Goal: Task Accomplishment & Management: Complete application form

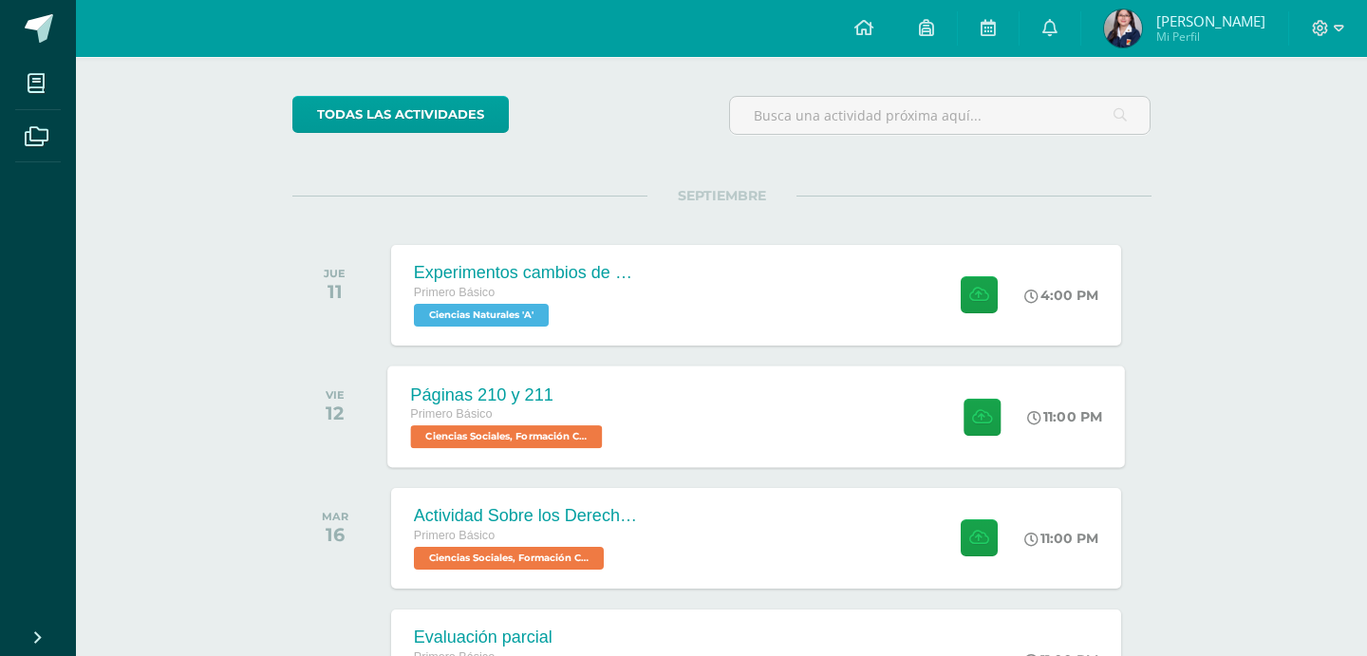
scroll to position [181, 0]
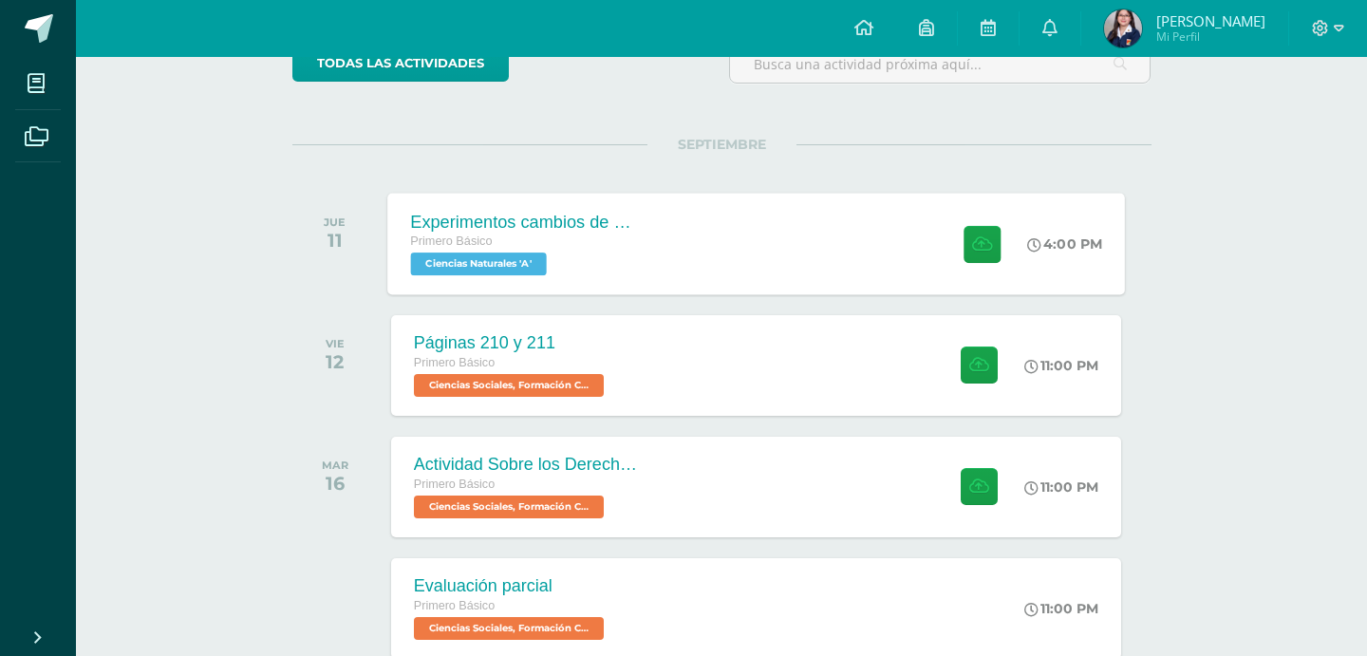
click at [512, 260] on span "Ciencias Naturales 'A'" at bounding box center [478, 263] width 136 height 23
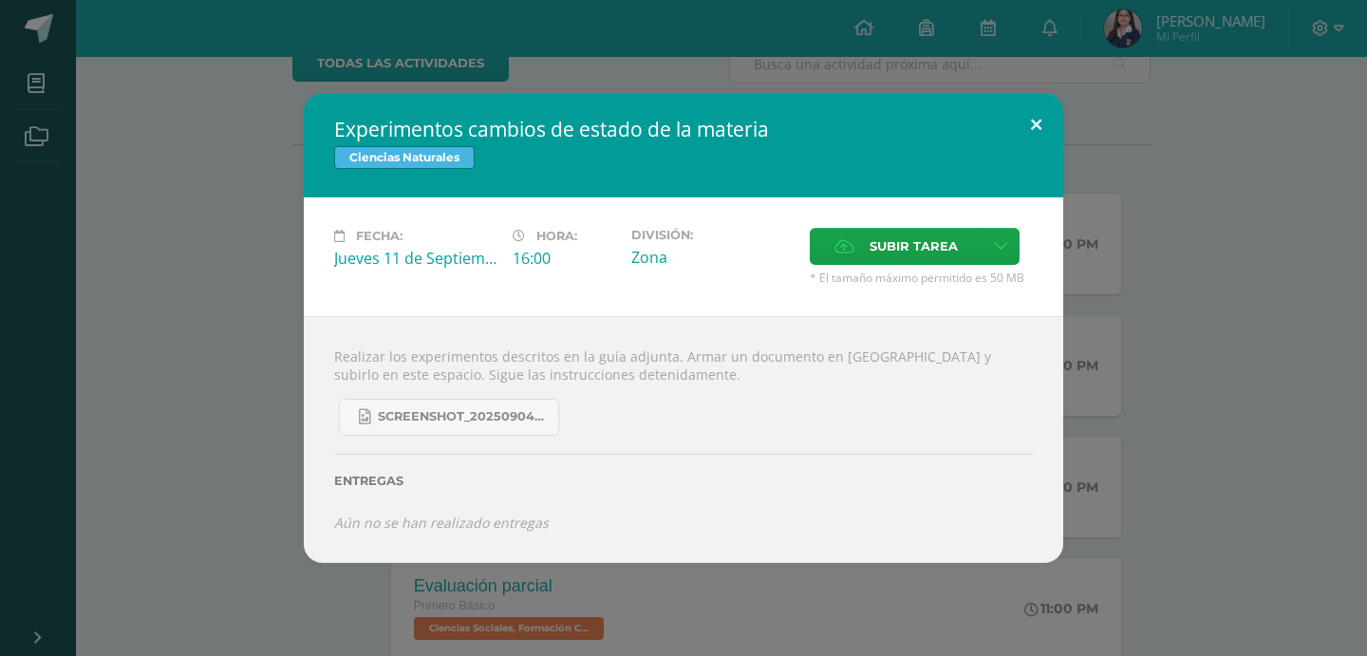
click at [1029, 137] on button at bounding box center [1036, 125] width 54 height 65
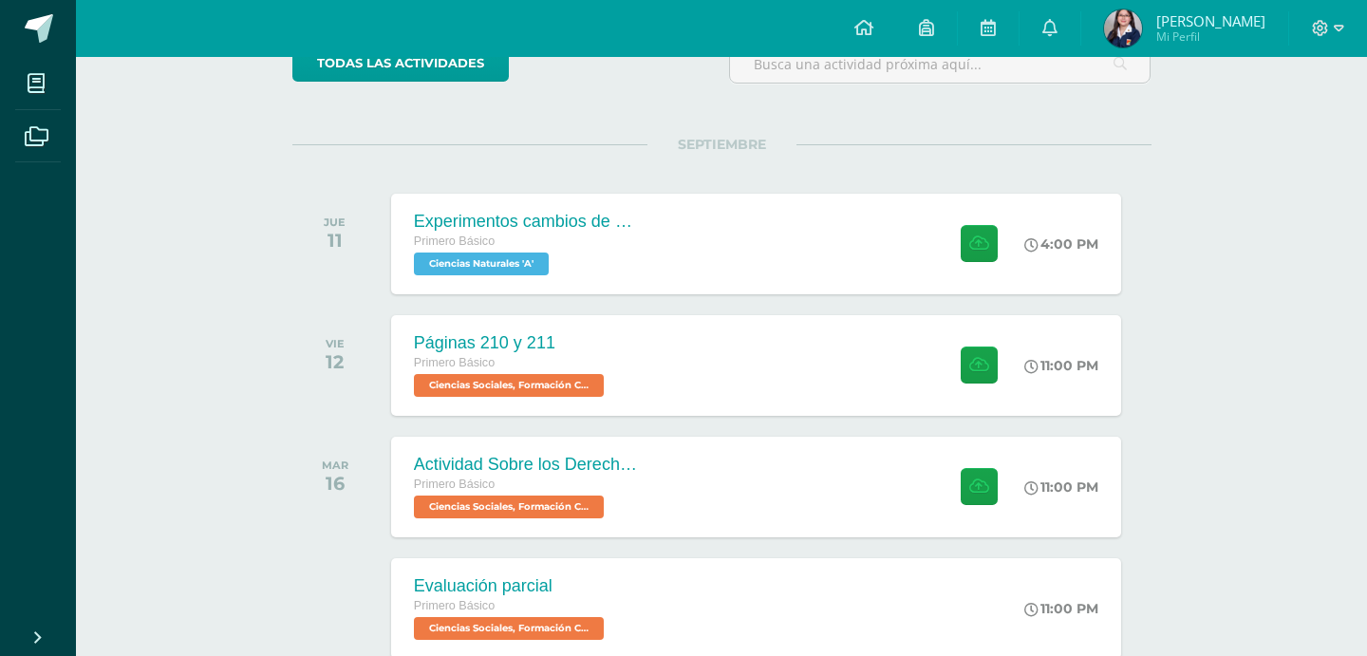
click at [1318, 14] on div at bounding box center [1328, 28] width 78 height 57
click at [1321, 22] on icon at bounding box center [1321, 28] width 16 height 16
click at [1319, 45] on div at bounding box center [1328, 28] width 78 height 57
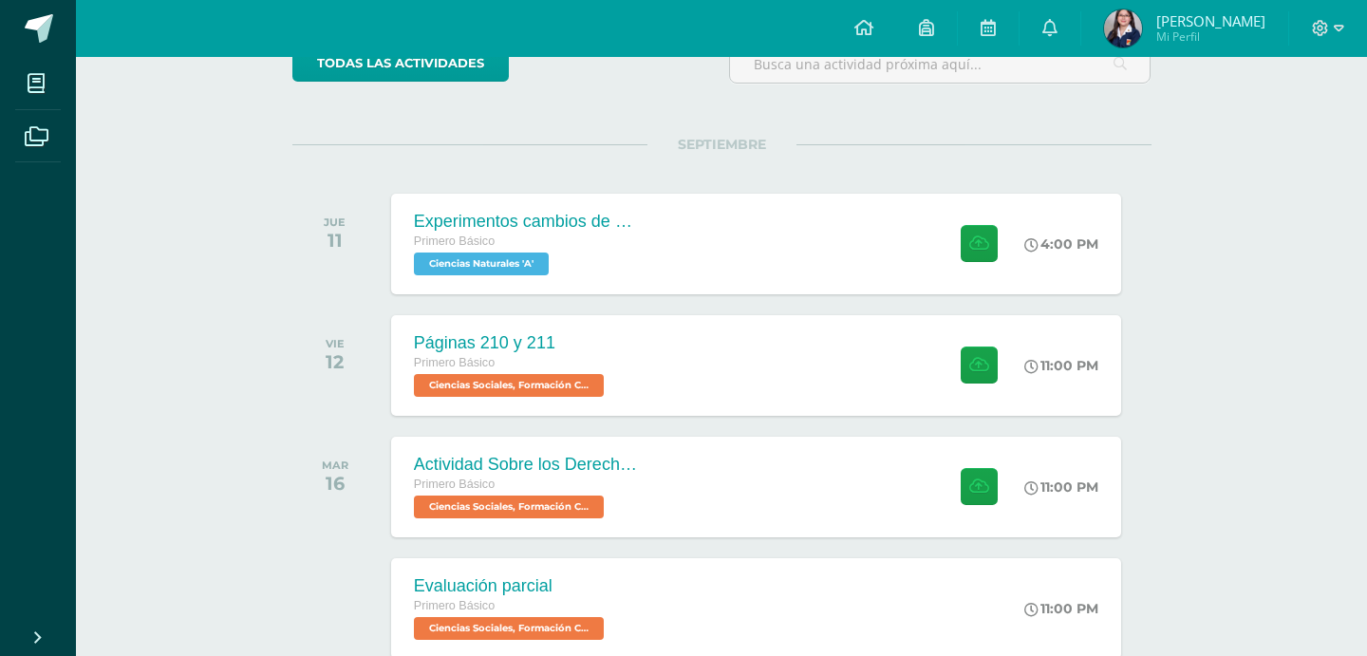
click at [1319, 42] on div at bounding box center [1328, 28] width 78 height 57
click at [1319, 38] on div at bounding box center [1328, 28] width 78 height 57
click at [1324, 34] on icon at bounding box center [1320, 28] width 17 height 17
click at [1293, 143] on div "Configuración Cerrar sesión" at bounding box center [1269, 116] width 150 height 74
click at [1292, 135] on span "Cerrar sesión" at bounding box center [1279, 130] width 85 height 18
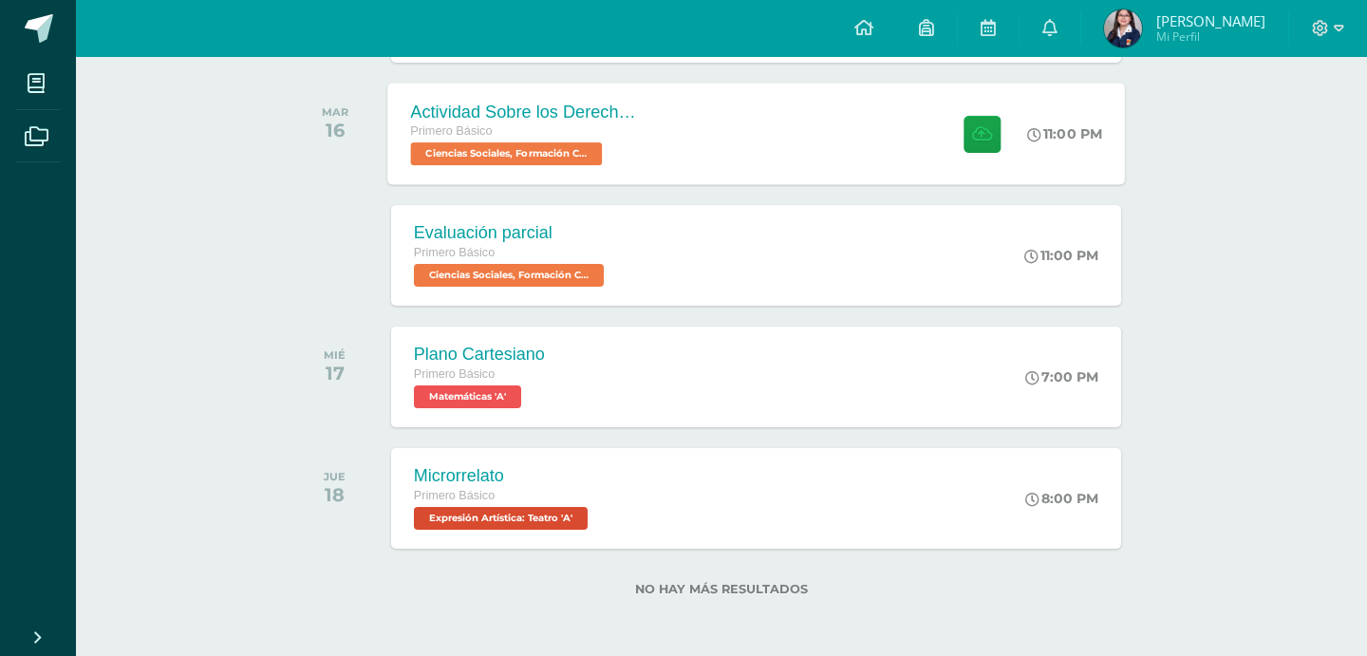
scroll to position [237, 0]
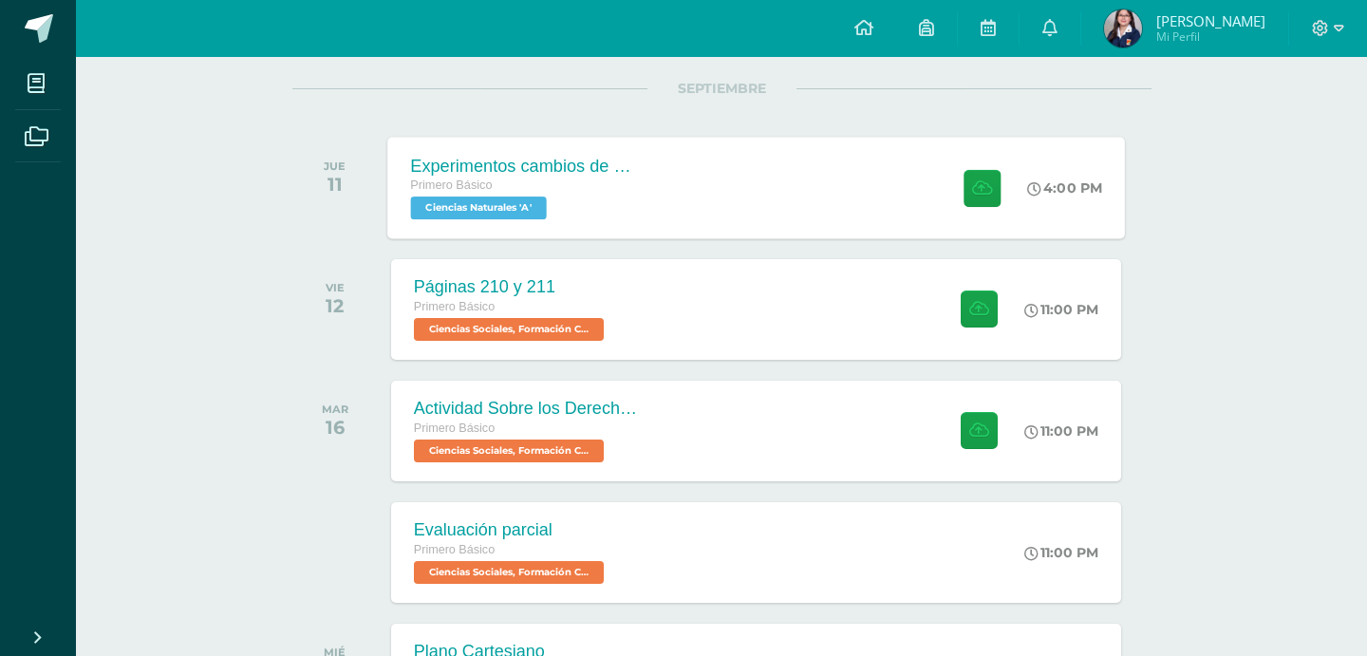
click at [684, 200] on div "Experimentos cambios de estado de la materia Primero Básico Ciencias Naturales …" at bounding box center [755, 188] width 737 height 102
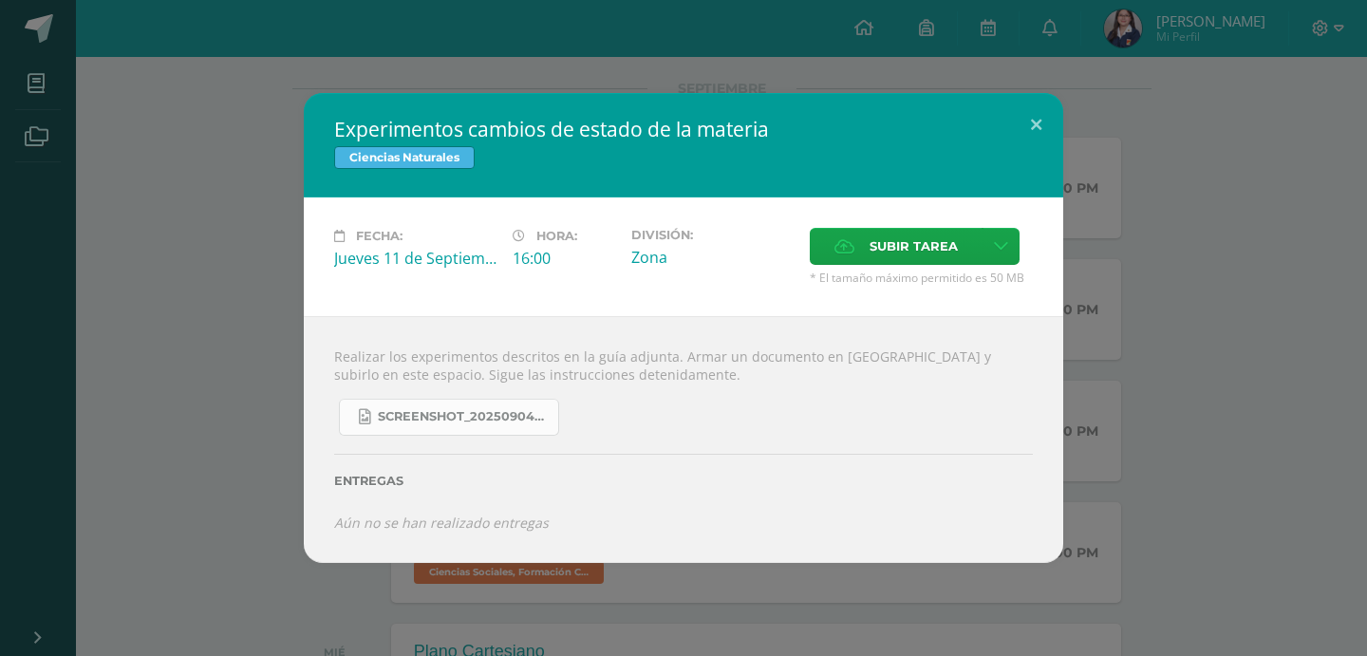
click at [471, 408] on link "Screenshot_20250904_132635_OneDrive.jpg" at bounding box center [449, 417] width 220 height 37
click at [1065, 129] on div "Experimentos cambios de estado de la materia Ciencias Naturales Fecha: Jueves 1…" at bounding box center [683, 328] width 1351 height 470
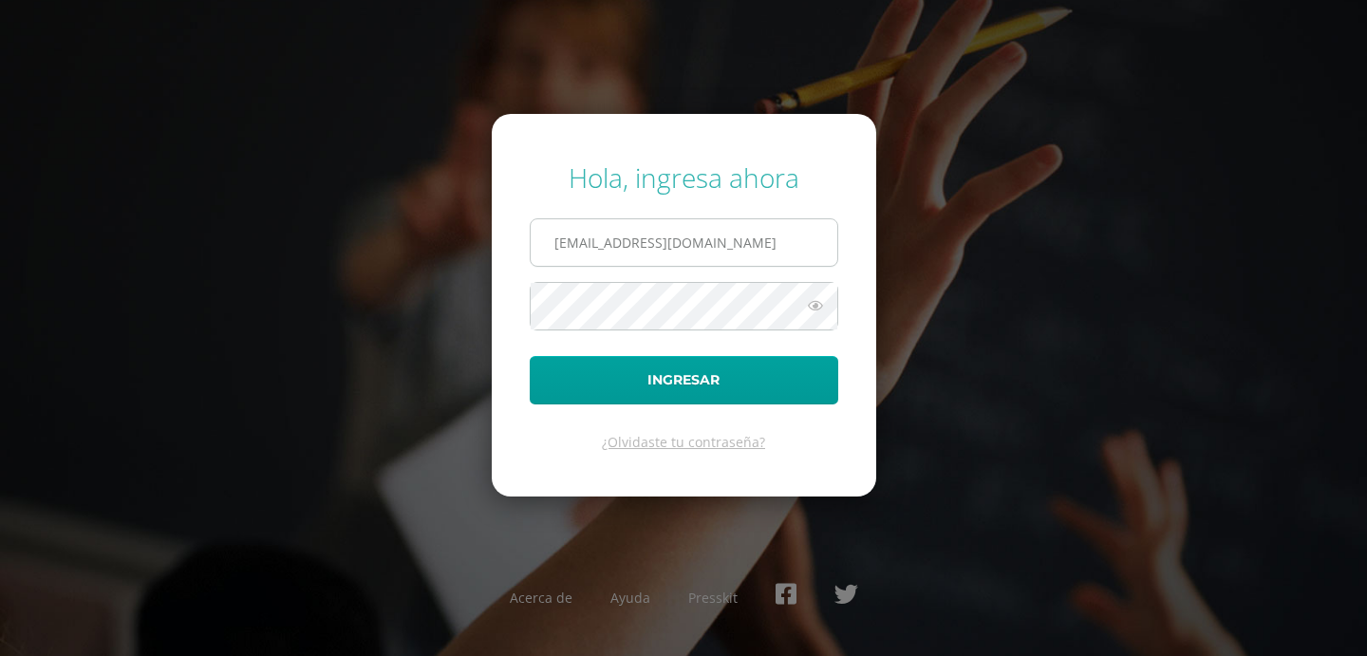
click at [605, 234] on input "2025503@colegiobelga.edu.gt" at bounding box center [684, 242] width 307 height 47
type input "2025965@colegiobelga.edu.gt"
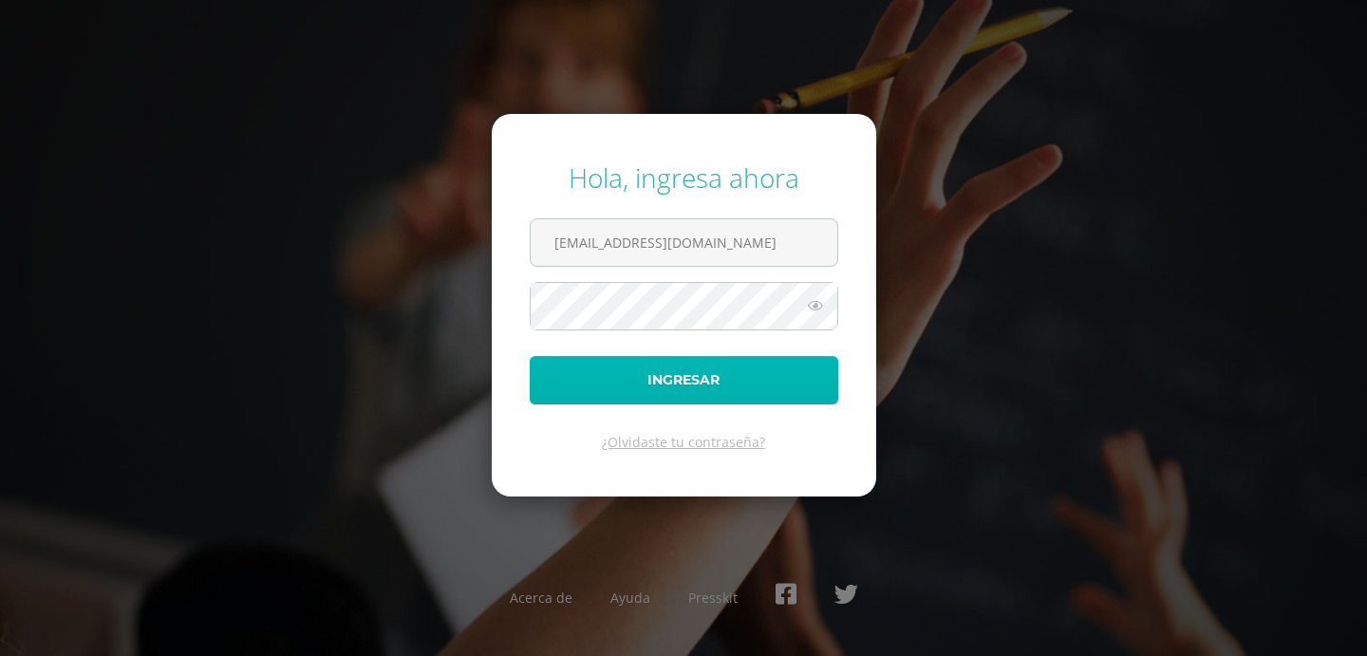
click at [697, 369] on button "Ingresar" at bounding box center [684, 380] width 308 height 48
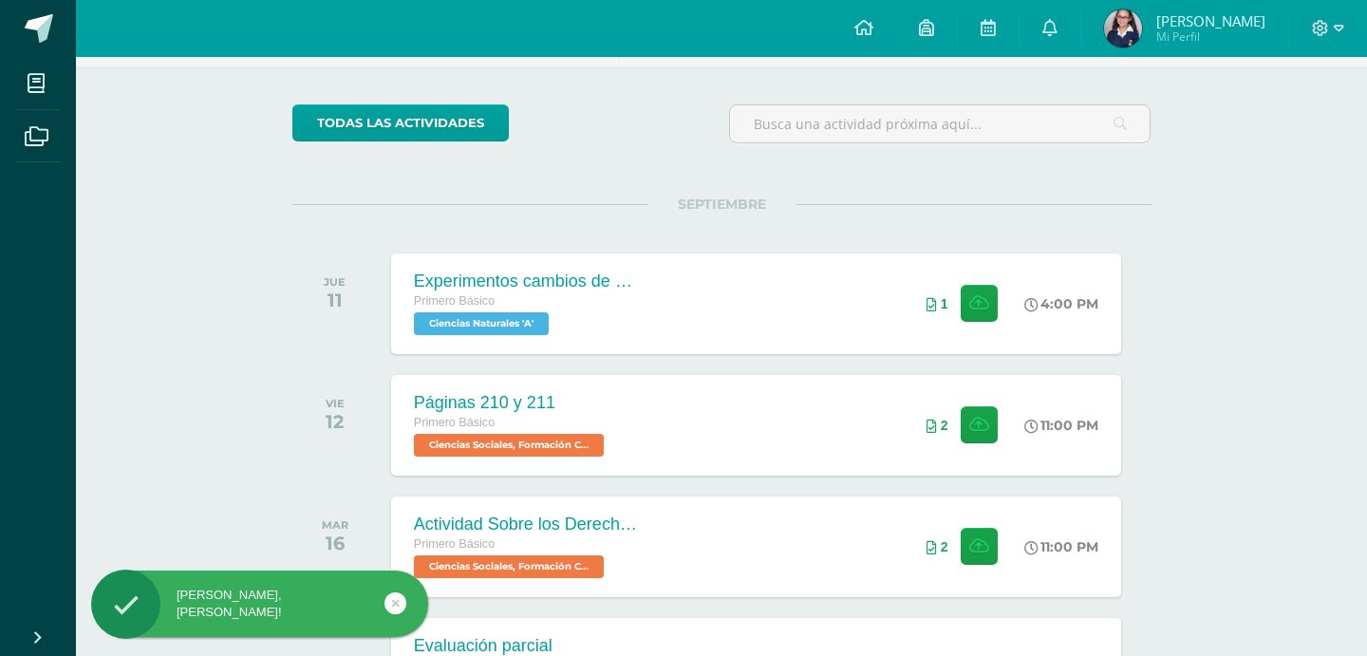
scroll to position [139, 0]
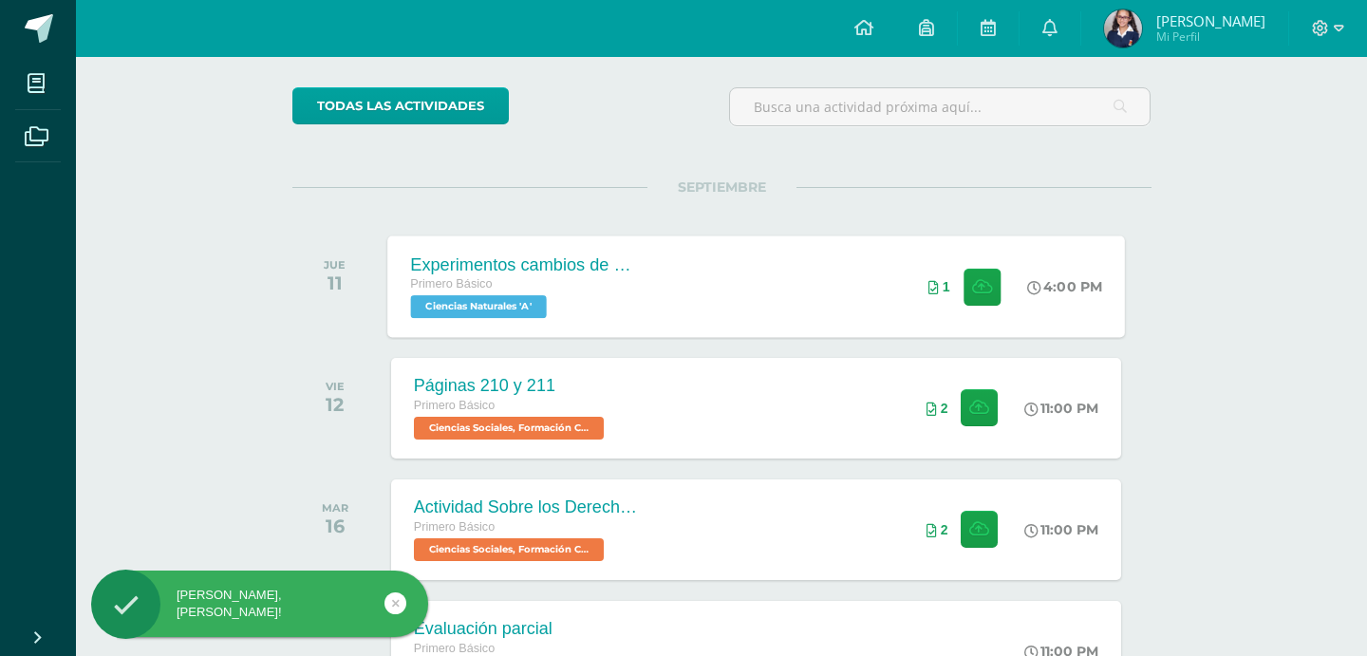
click at [764, 300] on div "Experimentos cambios de estado de la materia Primero Básico Ciencias Naturales …" at bounding box center [755, 286] width 737 height 102
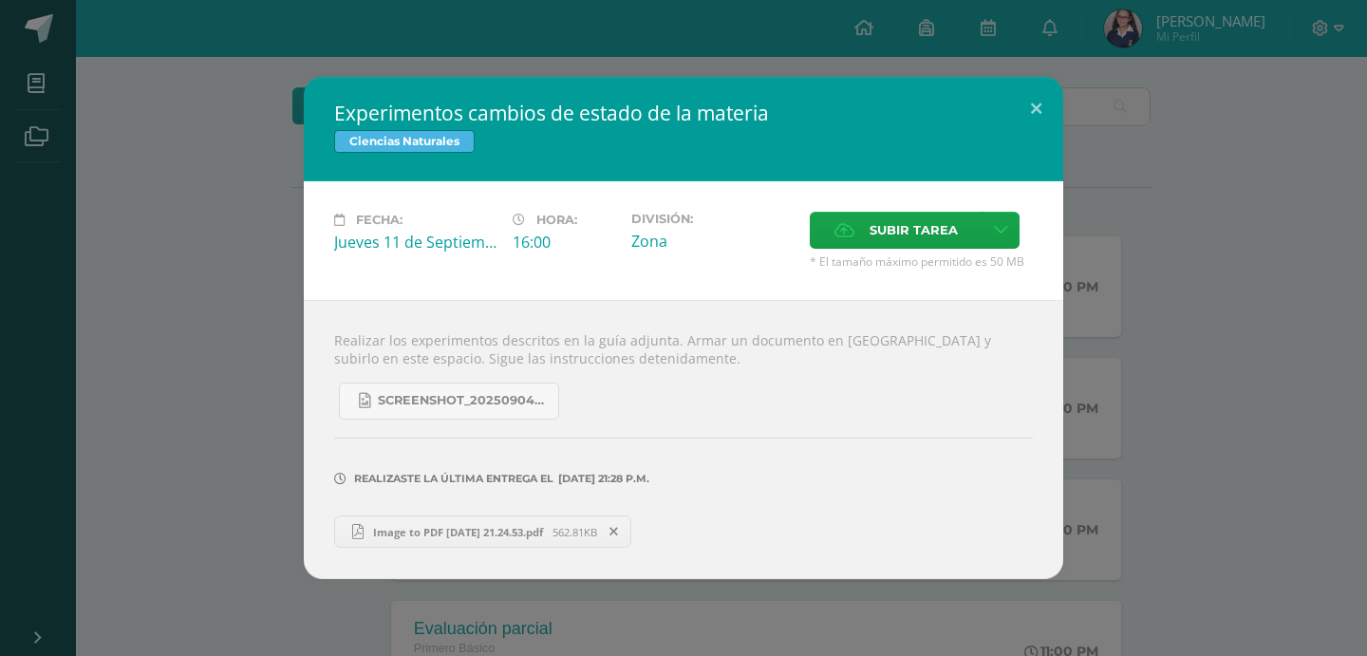
click at [447, 532] on span "Image to PDF 20250910 21.24.53.pdf" at bounding box center [457, 532] width 189 height 14
click at [1235, 76] on div "Experimentos cambios de estado de la materia Ciencias Naturales Fecha: Jueves 1…" at bounding box center [683, 328] width 1367 height 656
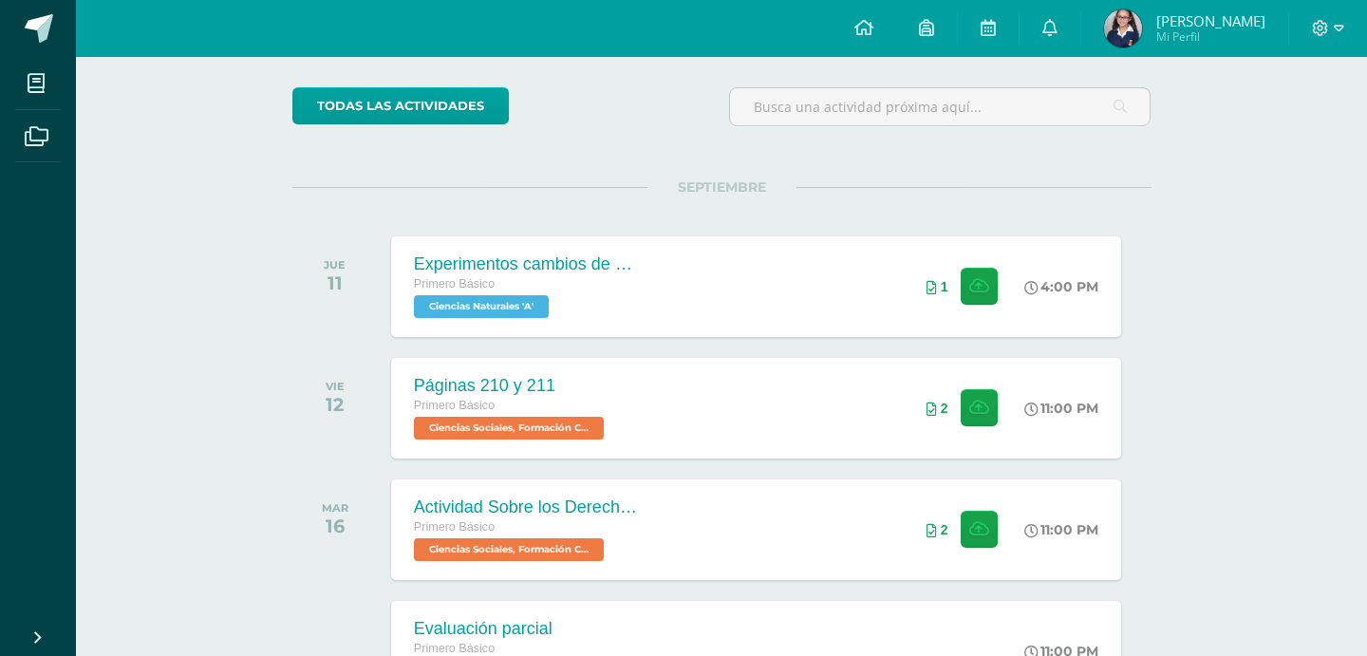
click at [1359, 16] on div "Experimentos cambios de estado de la materia Ciencias Naturales Fecha: Jueves 1…" at bounding box center [683, 328] width 1367 height 656
click at [1327, 41] on div at bounding box center [1328, 28] width 78 height 57
click at [1325, 35] on icon at bounding box center [1320, 28] width 17 height 17
click at [1298, 136] on span "Cerrar sesión" at bounding box center [1279, 130] width 85 height 18
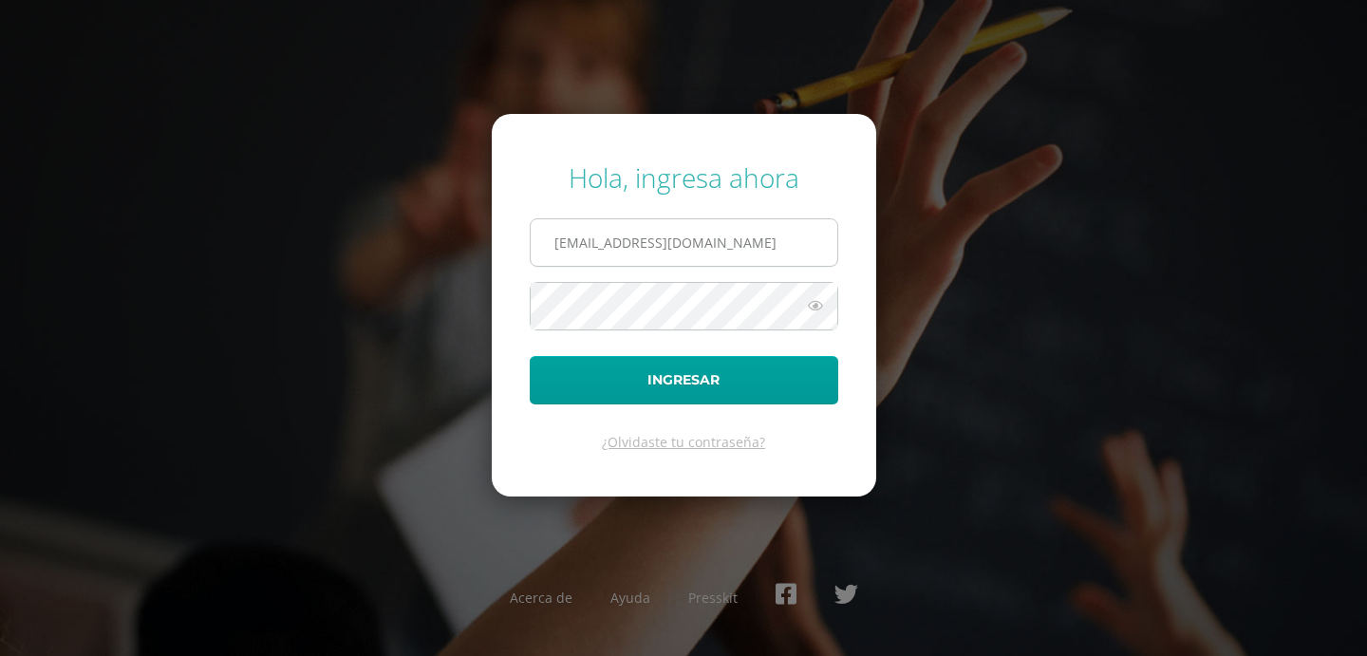
click at [655, 244] on input "[EMAIL_ADDRESS][DOMAIN_NAME]" at bounding box center [684, 242] width 307 height 47
click at [596, 246] on input "[EMAIL_ADDRESS][DOMAIN_NAME]" at bounding box center [684, 242] width 307 height 47
drag, startPoint x: 606, startPoint y: 246, endPoint x: 525, endPoint y: 247, distance: 81.6
click at [525, 247] on form "Hola, ingresa ahora [EMAIL_ADDRESS][DOMAIN_NAME] Ingresar ¿Olvidaste tu contras…" at bounding box center [684, 305] width 384 height 382
type input "[EMAIL_ADDRESS][DOMAIN_NAME]"
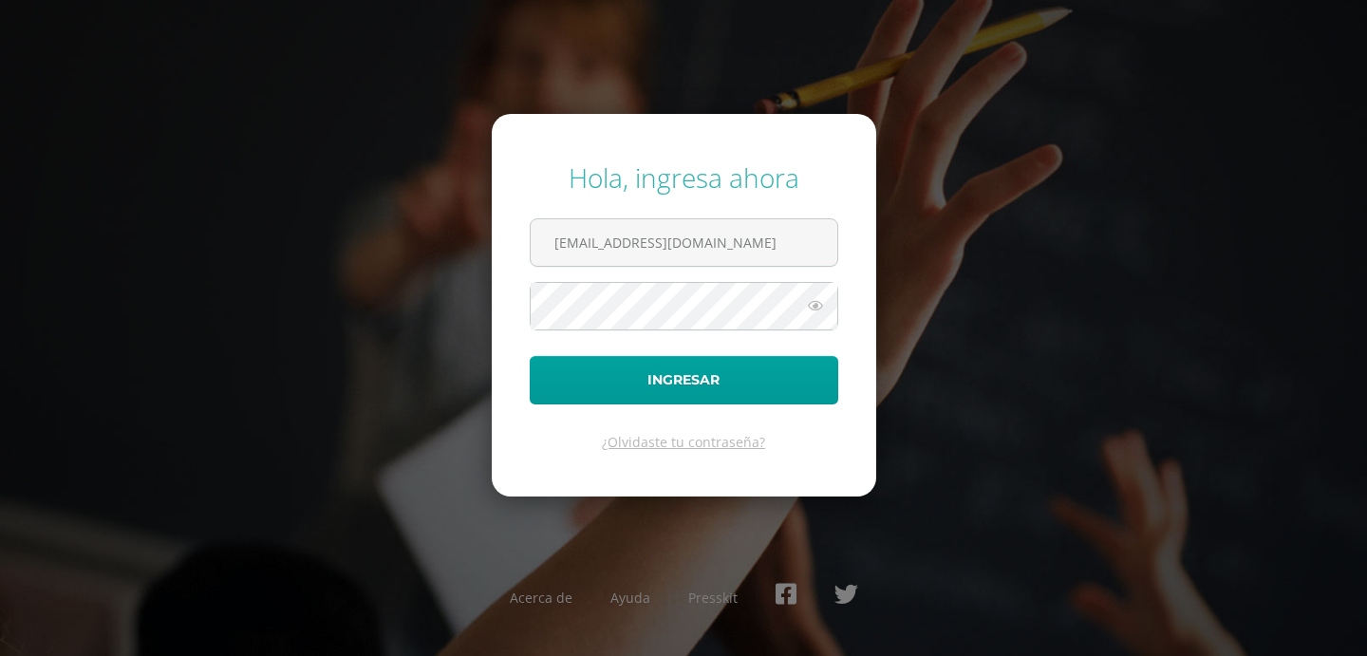
click at [530, 356] on button "Ingresar" at bounding box center [684, 380] width 308 height 48
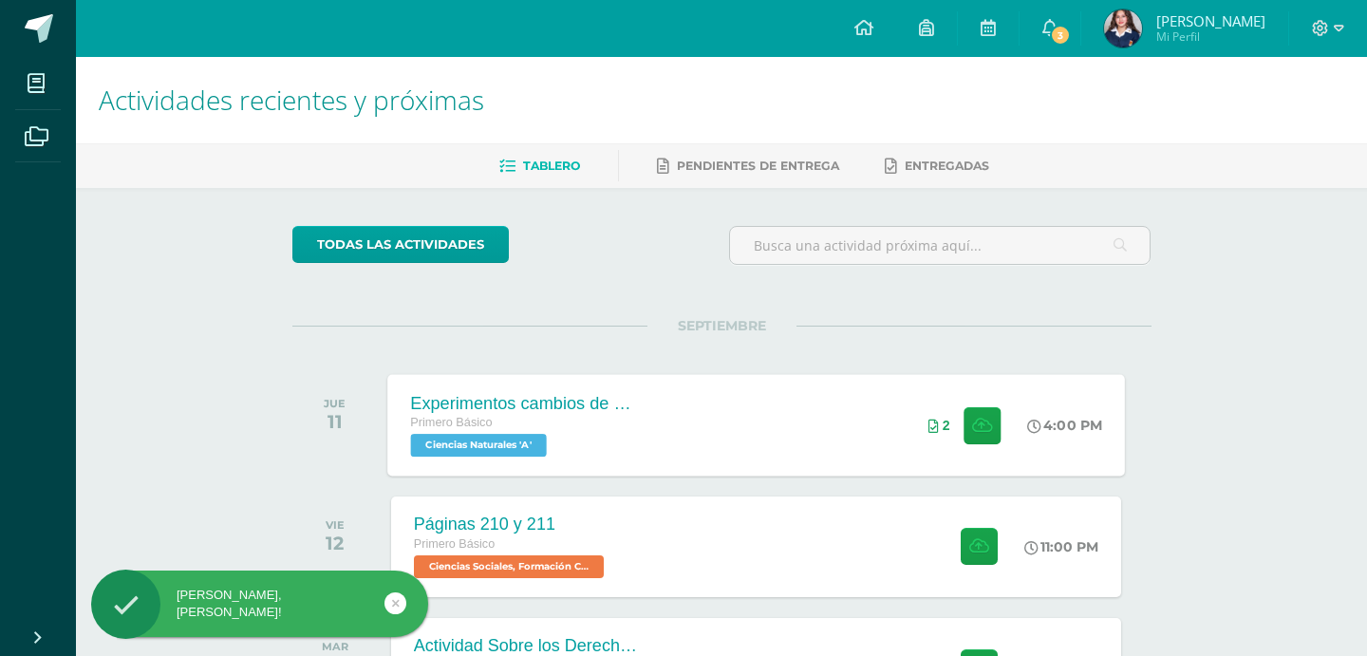
click at [820, 421] on div "Experimentos cambios de estado de la materia Primero Básico Ciencias Naturales …" at bounding box center [755, 425] width 737 height 102
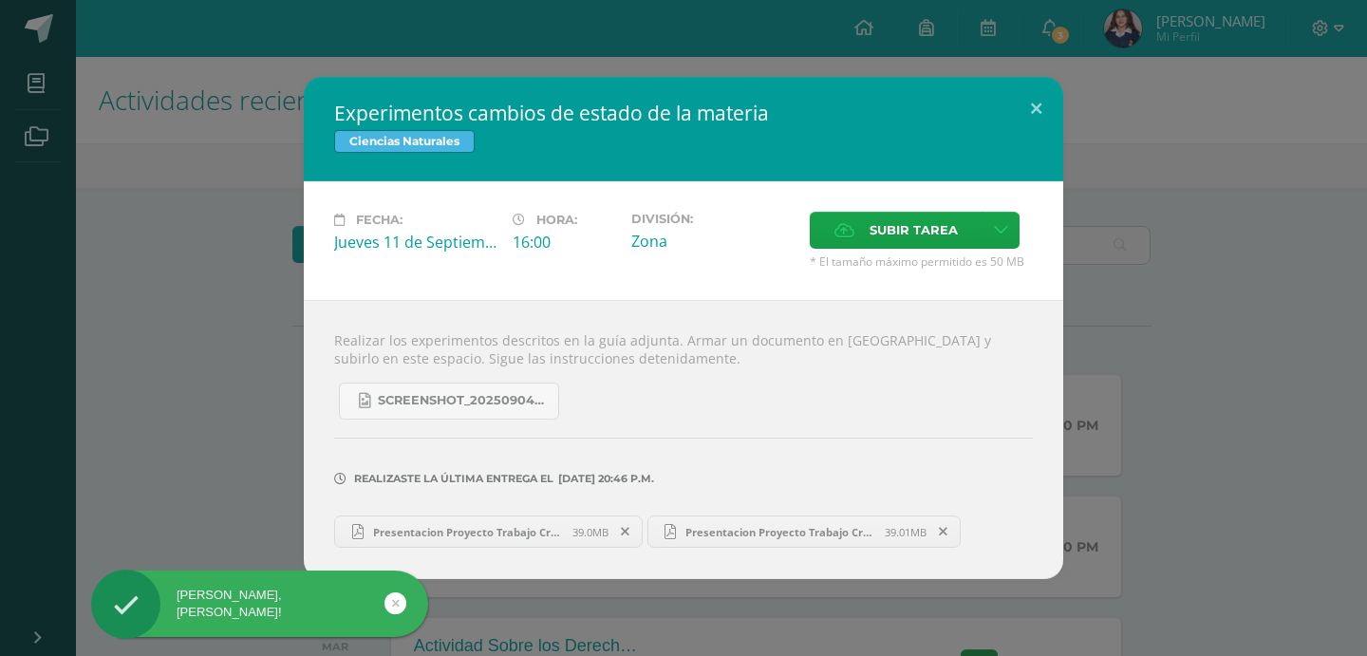
click at [457, 532] on span "Presentacion Proyecto Trabajo Creativo Organico Multicolor-2.pdf" at bounding box center [467, 532] width 209 height 14
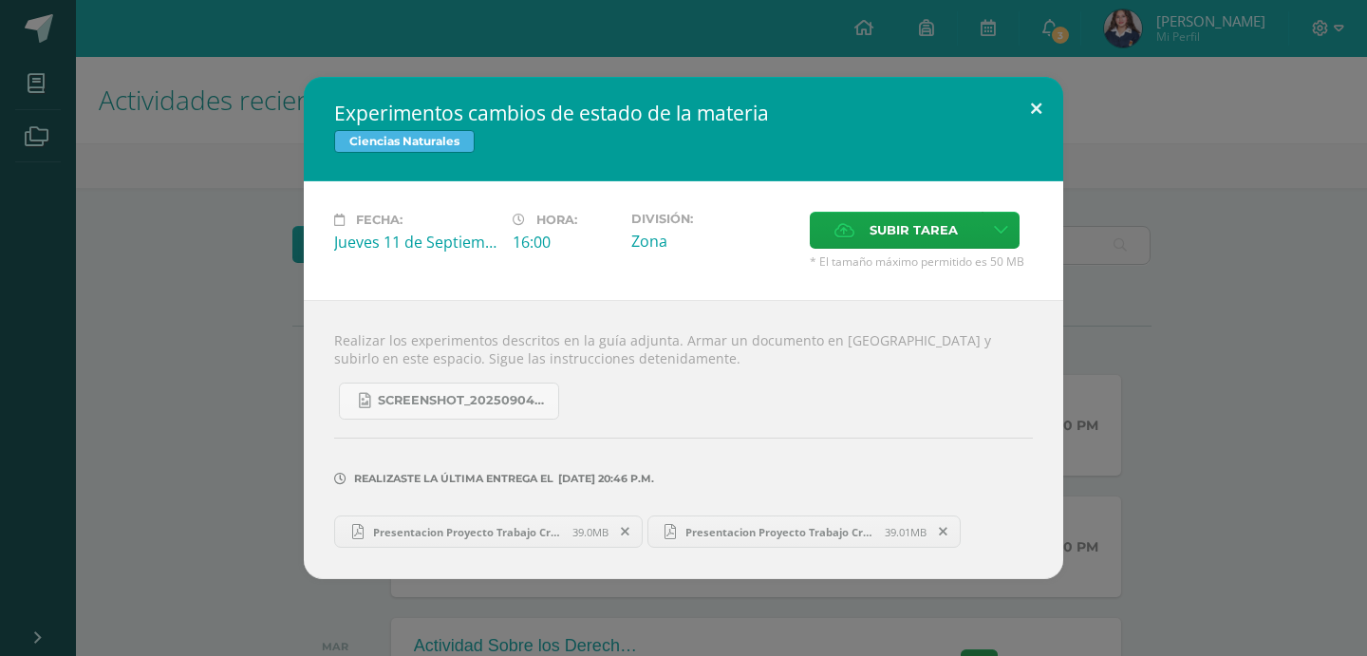
click at [1026, 131] on button at bounding box center [1036, 109] width 54 height 65
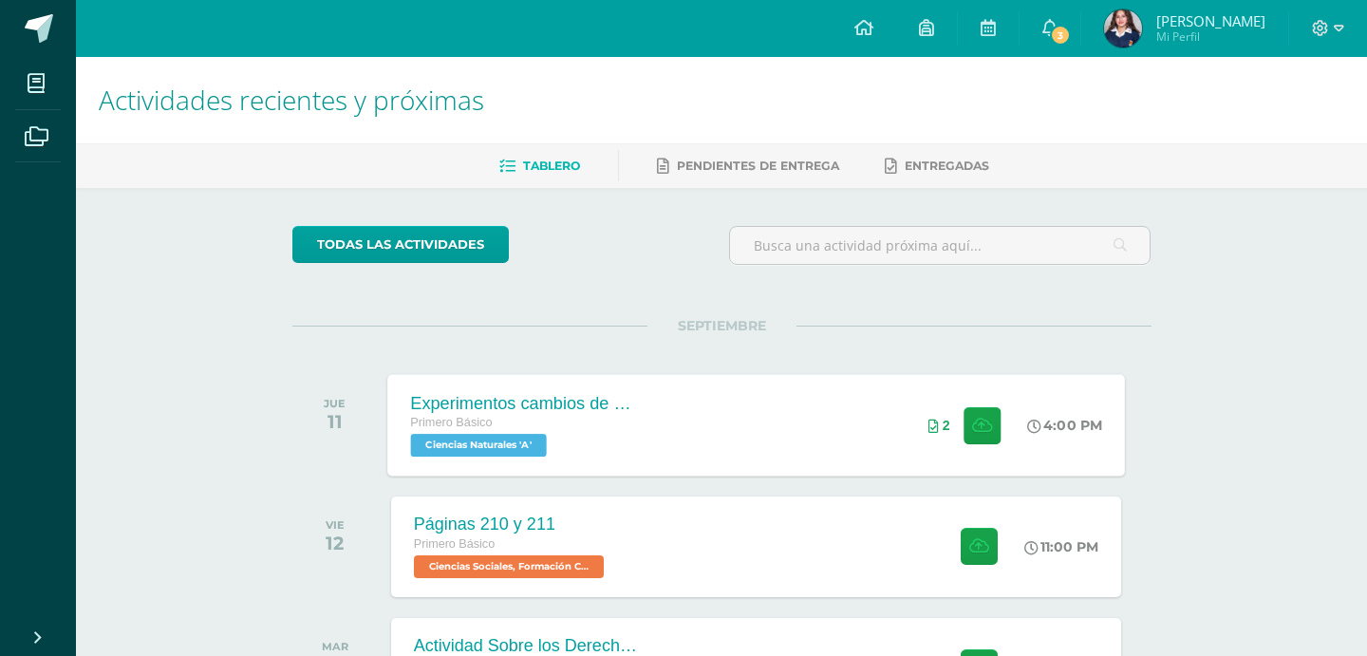
scroll to position [104, 0]
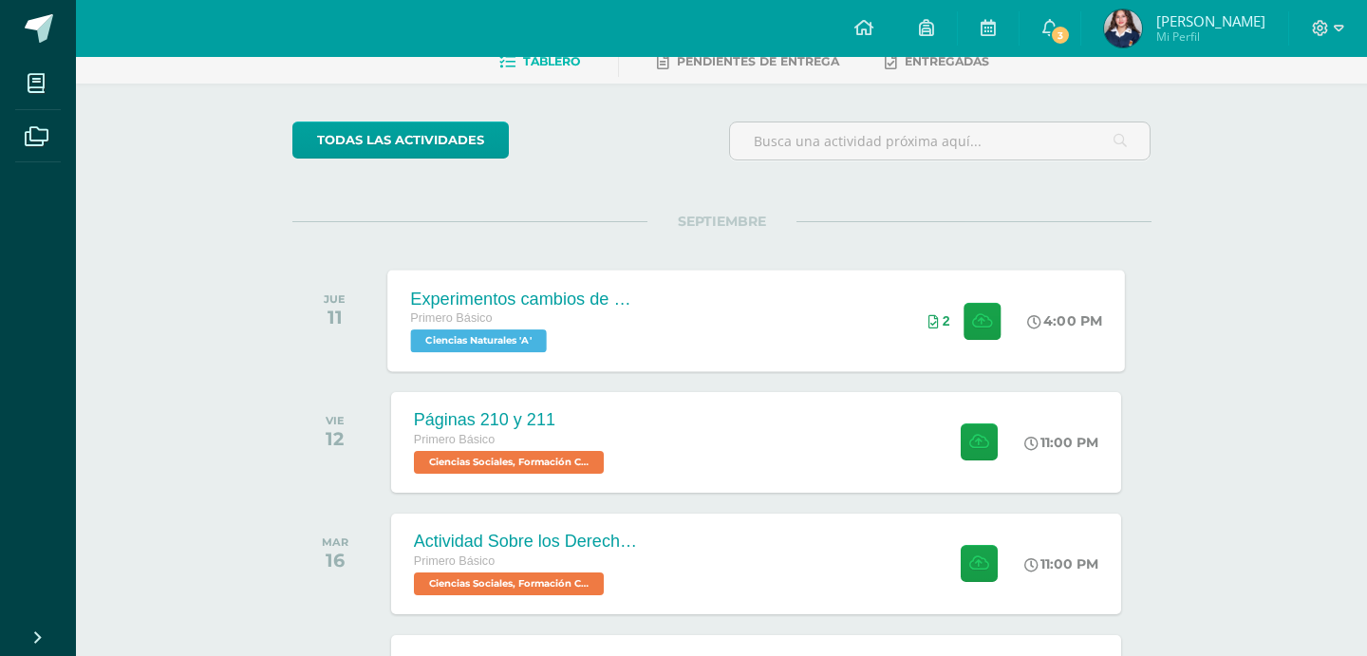
click at [803, 350] on div "Experimentos cambios de estado de la materia Primero Básico Ciencias Naturales …" at bounding box center [755, 321] width 737 height 102
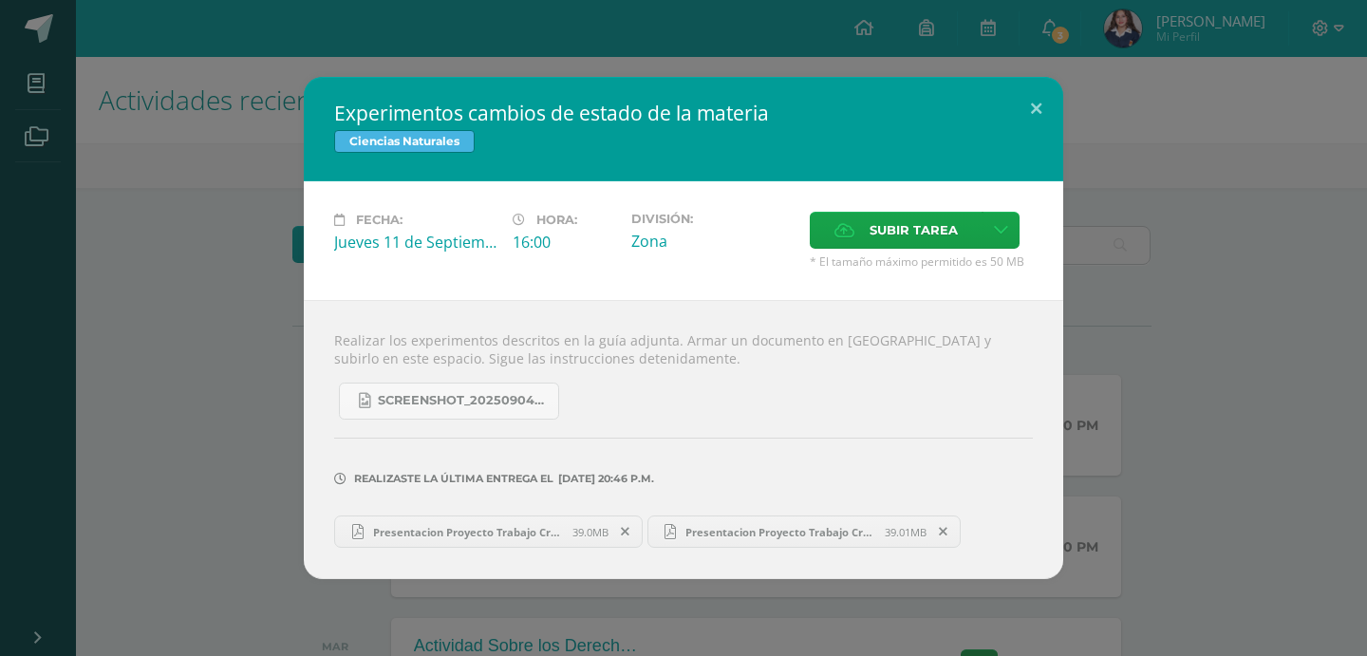
scroll to position [104, 0]
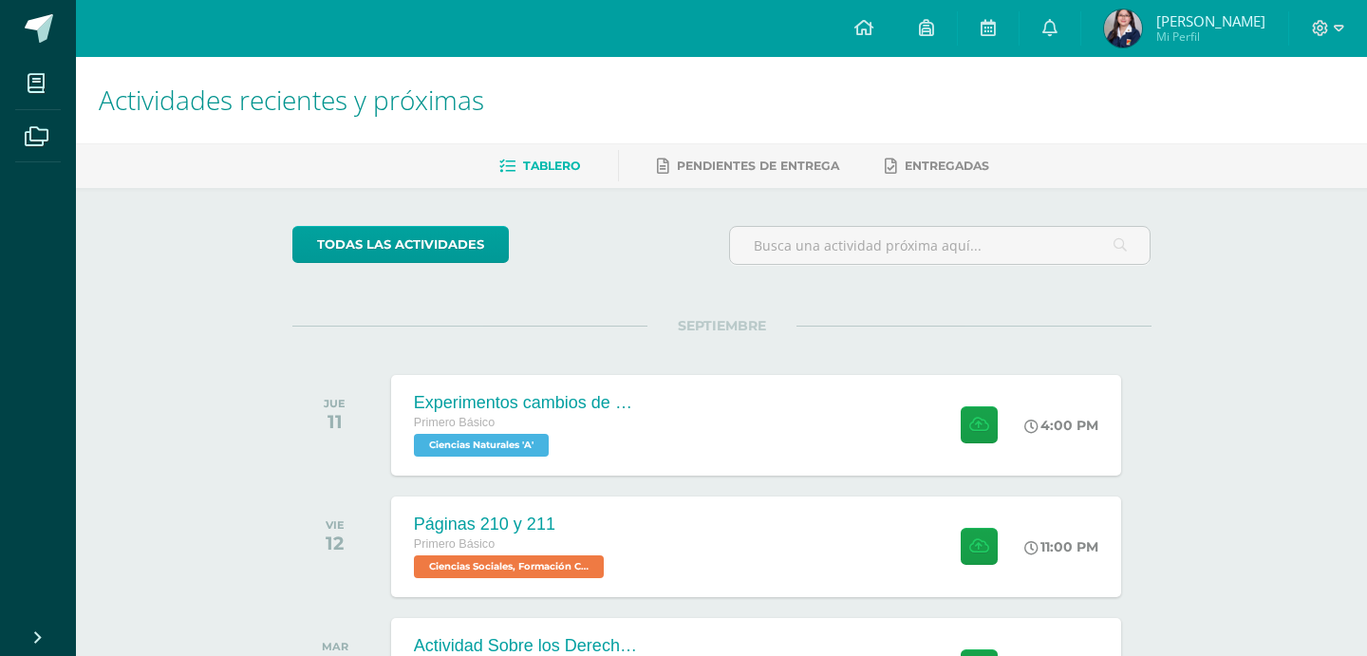
scroll to position [237, 0]
click at [1332, 36] on span at bounding box center [1328, 28] width 32 height 21
click at [1294, 125] on span "Cerrar sesión" at bounding box center [1279, 130] width 85 height 18
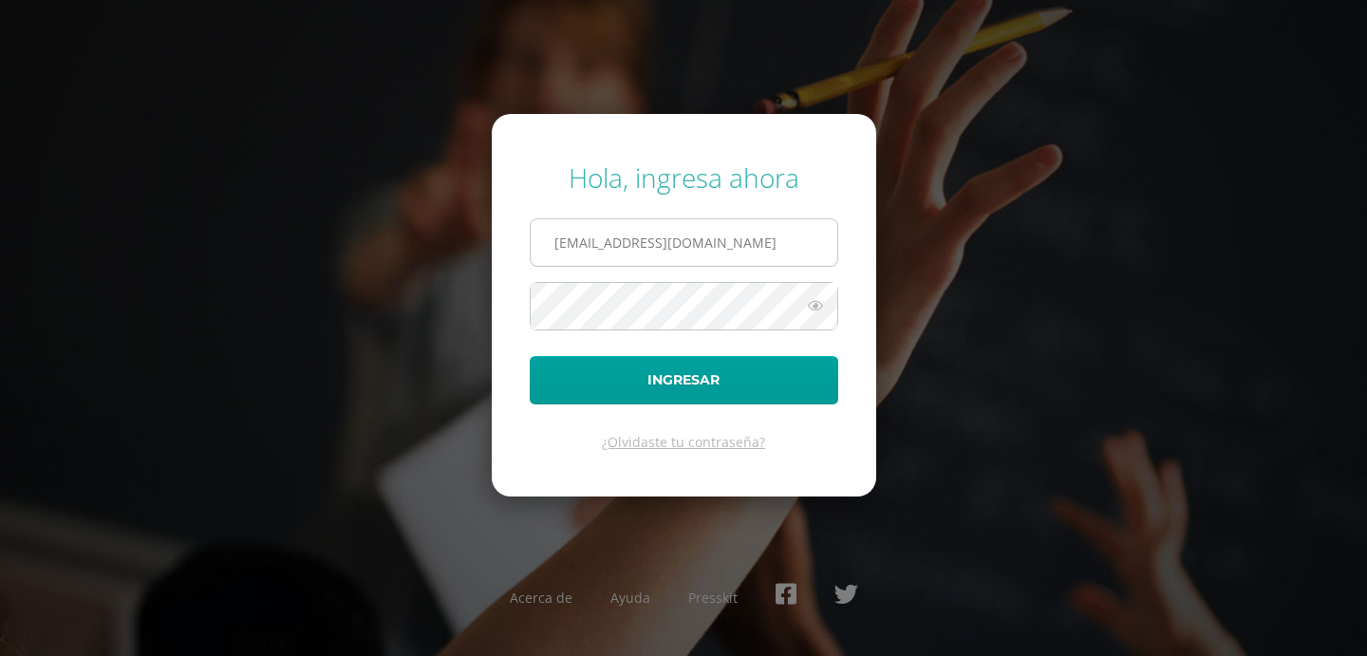
click at [604, 251] on input "[EMAIL_ADDRESS][DOMAIN_NAME]" at bounding box center [684, 242] width 307 height 47
type input "[EMAIL_ADDRESS][DOMAIN_NAME]"
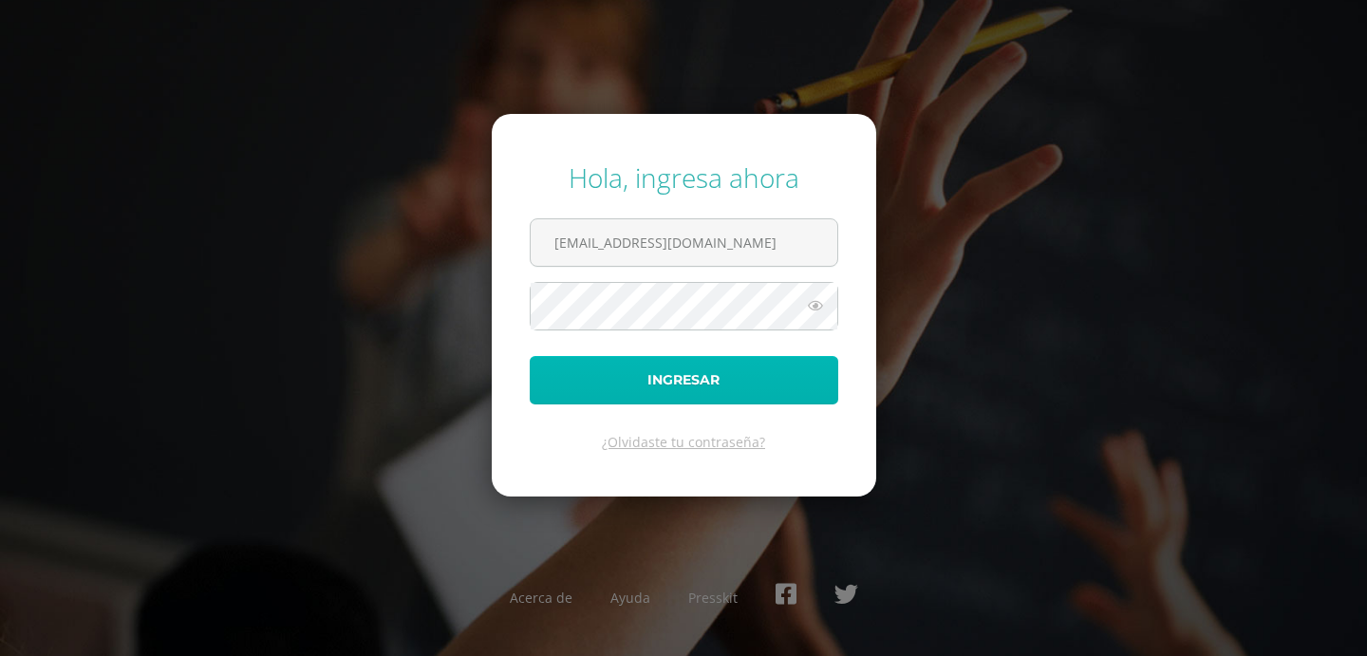
click at [688, 386] on button "Ingresar" at bounding box center [684, 380] width 308 height 48
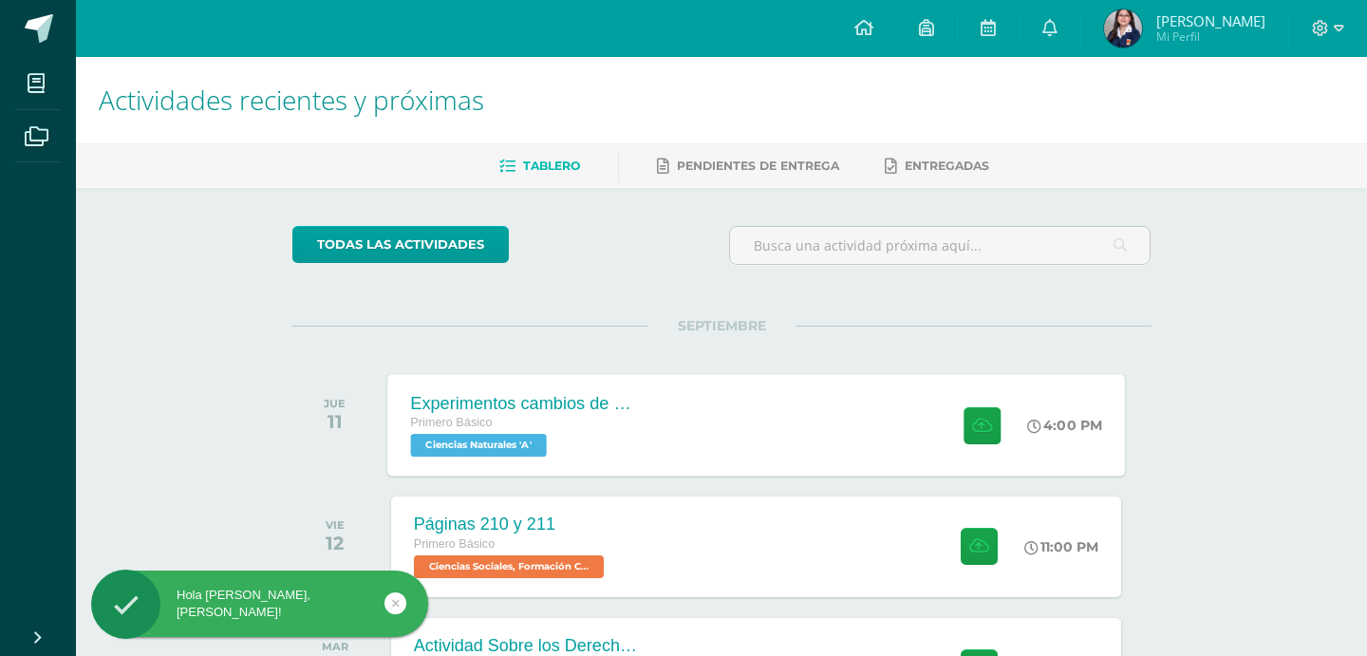
click at [690, 417] on div "Experimentos cambios de estado de la materia Primero Básico Ciencias Naturales …" at bounding box center [755, 425] width 737 height 102
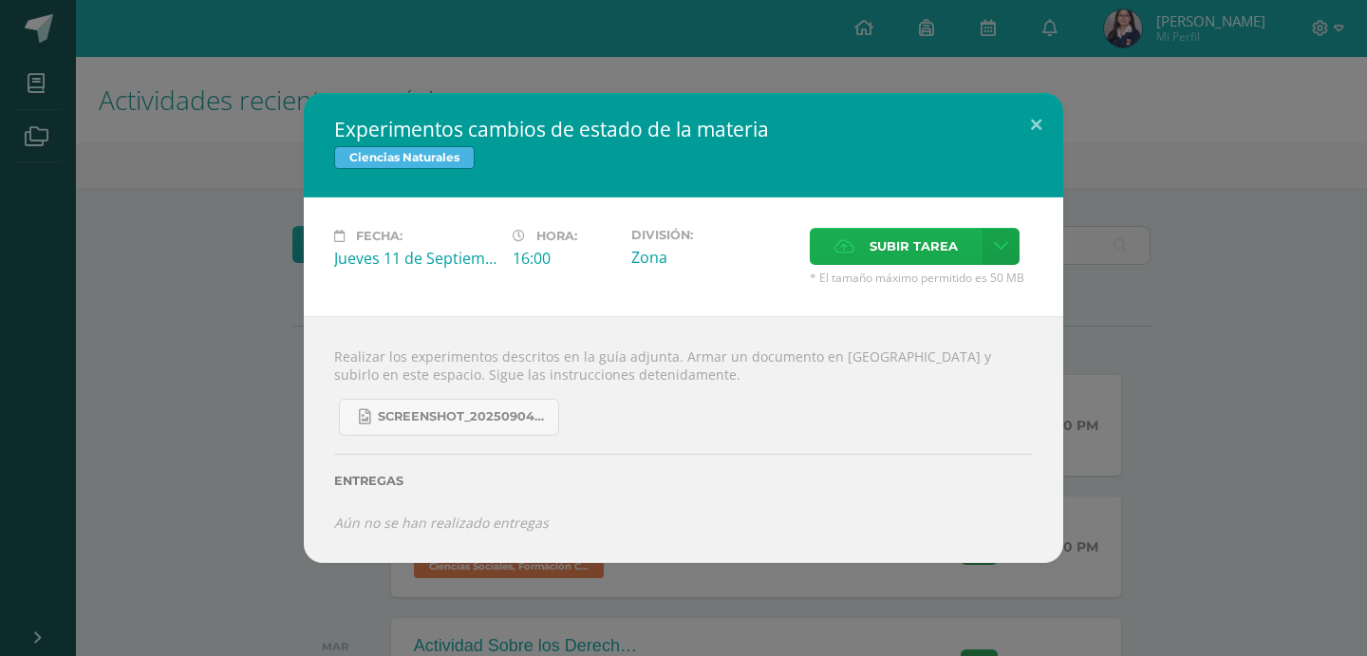
click at [895, 239] on span "Subir tarea" at bounding box center [913, 246] width 88 height 35
click at [0, 0] on input "Subir tarea" at bounding box center [0, 0] width 0 height 0
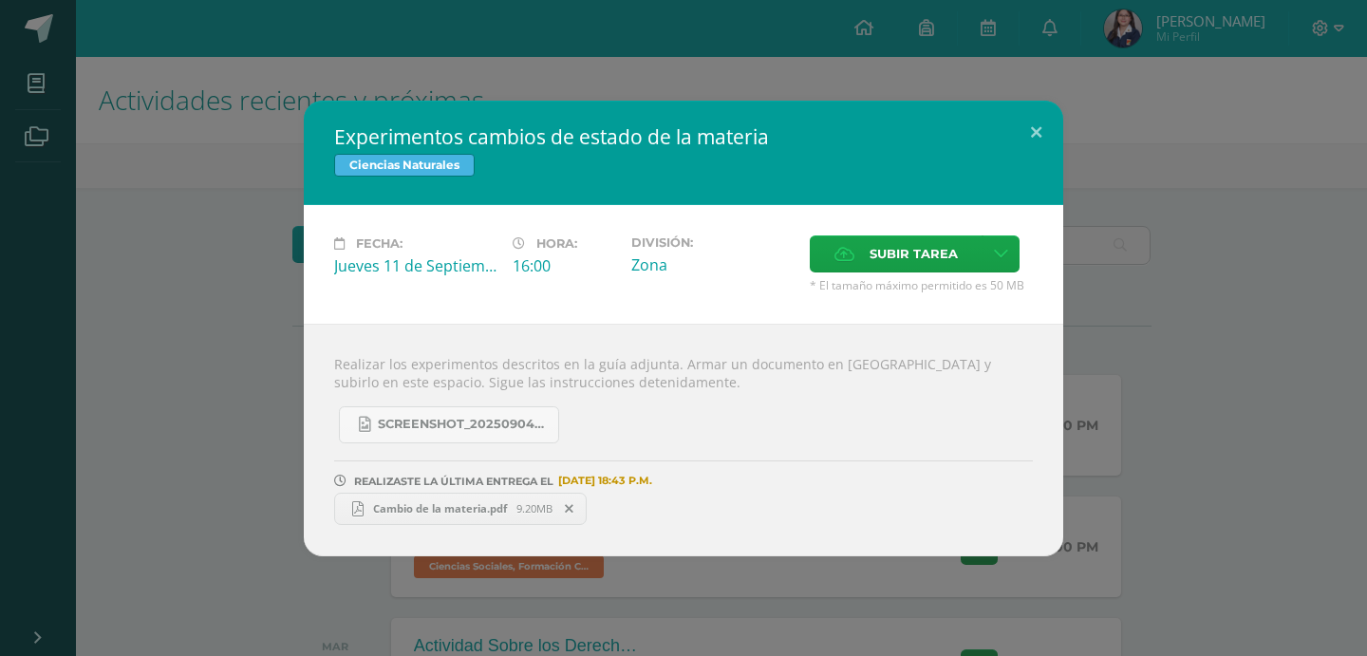
click at [385, 514] on span "Cambio de la materia.pdf" at bounding box center [439, 508] width 153 height 14
